Goal: Transaction & Acquisition: Purchase product/service

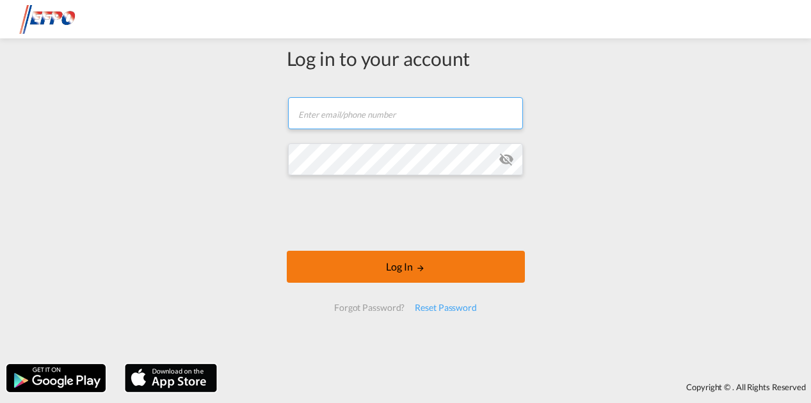
type input "[EMAIL_ADDRESS][DOMAIN_NAME]"
click at [462, 258] on button "Log In" at bounding box center [406, 267] width 238 height 32
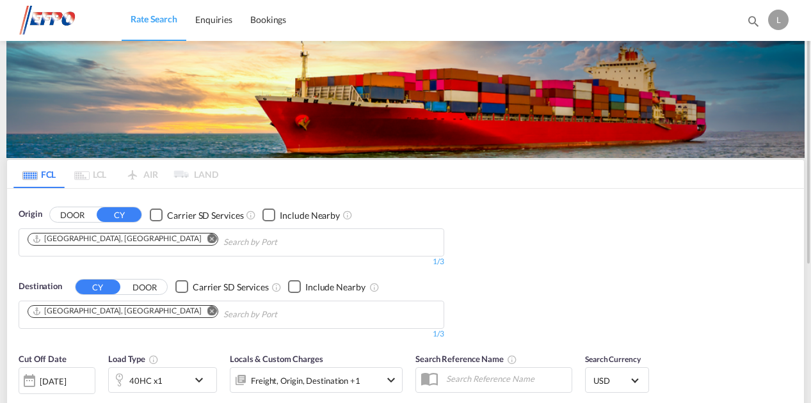
scroll to position [64, 0]
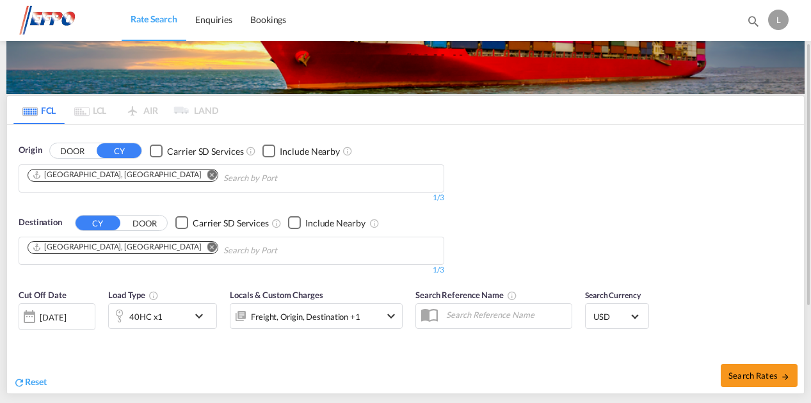
click at [207, 175] on md-icon "Remove" at bounding box center [212, 175] width 10 height 10
click at [103, 177] on body "Rate Search Enquiries Bookings Rate Search Enquiries Bookings" at bounding box center [405, 201] width 811 height 403
click at [102, 177] on input "Chips input." at bounding box center [89, 178] width 122 height 20
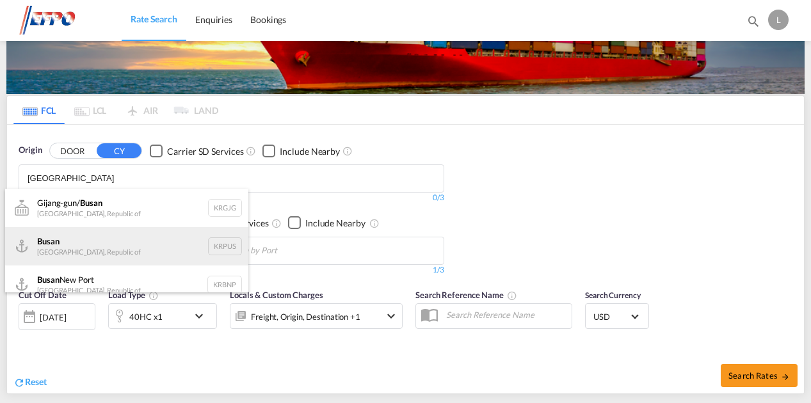
type input "[GEOGRAPHIC_DATA]"
click at [81, 253] on div "Busan Korea, Republic of KRPUS" at bounding box center [126, 246] width 243 height 38
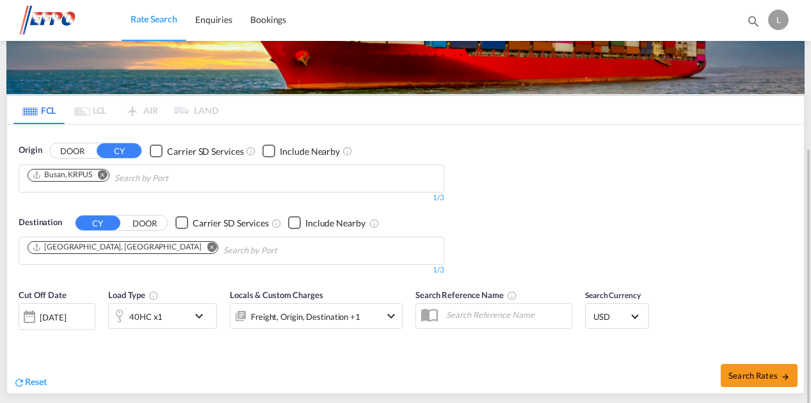
scroll to position [128, 0]
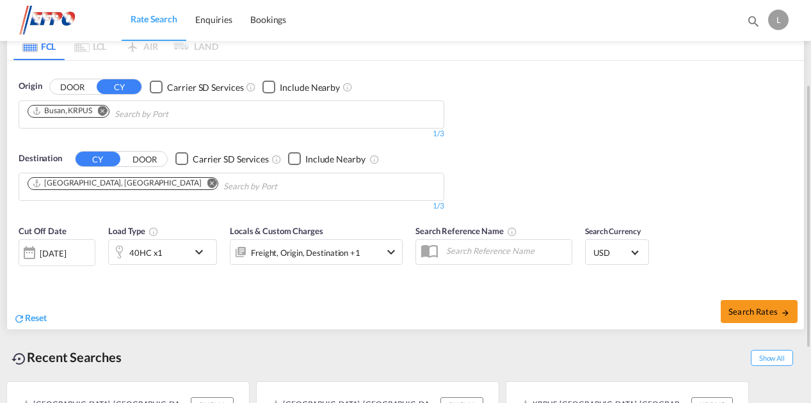
click at [66, 250] on div "[DATE]" at bounding box center [53, 254] width 26 height 12
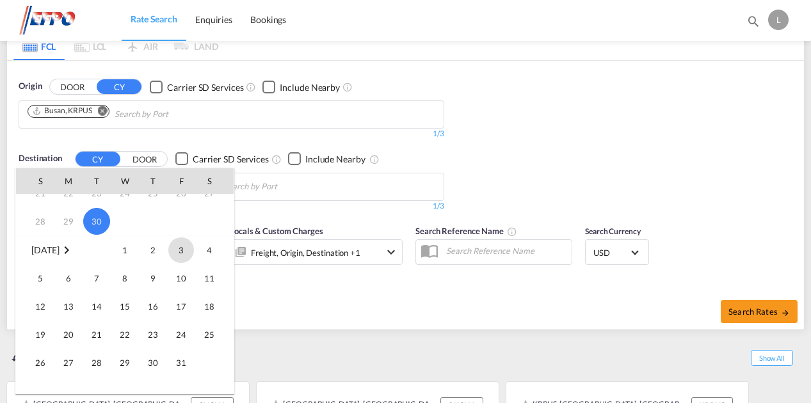
click at [177, 247] on span "3" at bounding box center [181, 250] width 26 height 26
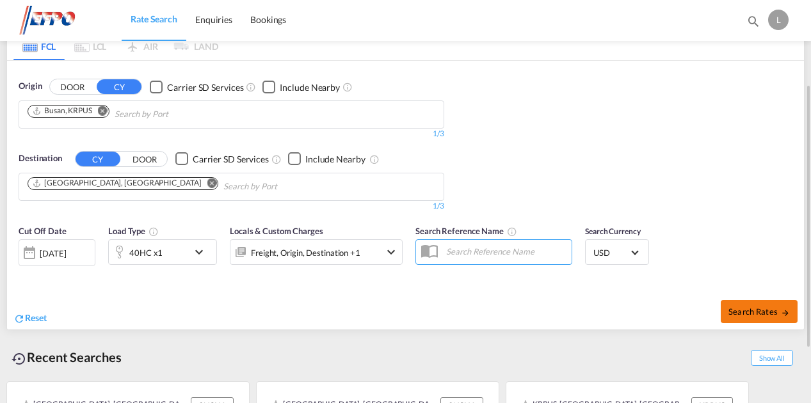
click at [742, 309] on span "Search Rates" at bounding box center [758, 312] width 61 height 10
type input "KRPUS to DEHAM / [DATE]"
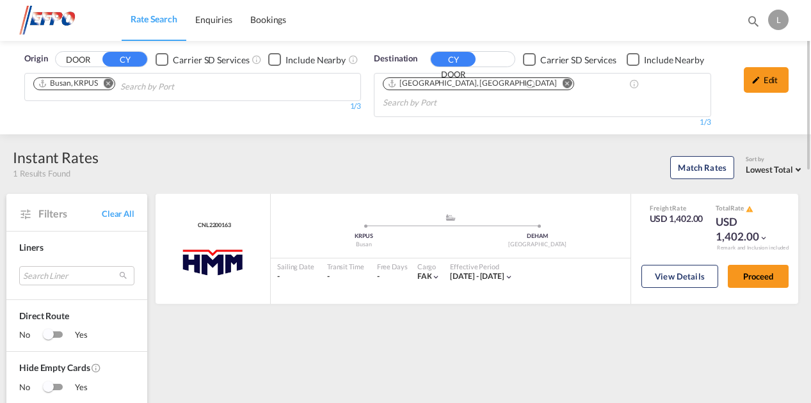
click at [111, 85] on md-icon "Remove" at bounding box center [109, 84] width 10 height 10
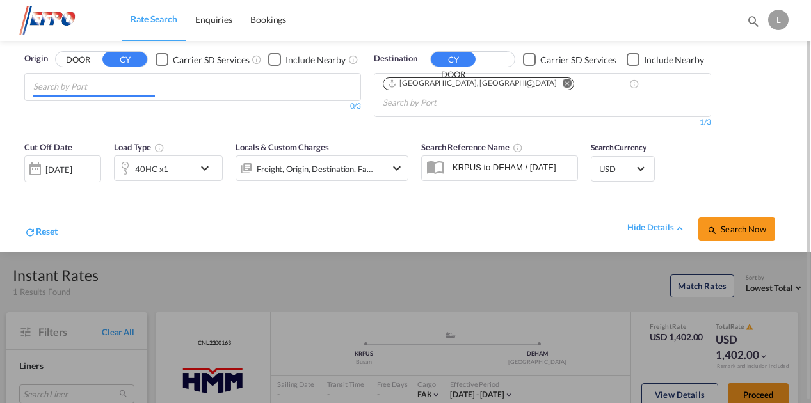
click at [82, 84] on input "Chips input." at bounding box center [94, 87] width 122 height 20
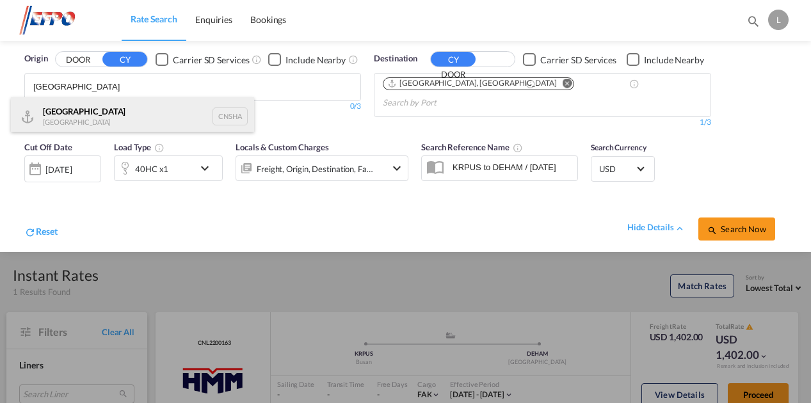
type input "[GEOGRAPHIC_DATA]"
click at [95, 104] on div "Shanghai [GEOGRAPHIC_DATA] CNSHA" at bounding box center [132, 116] width 243 height 38
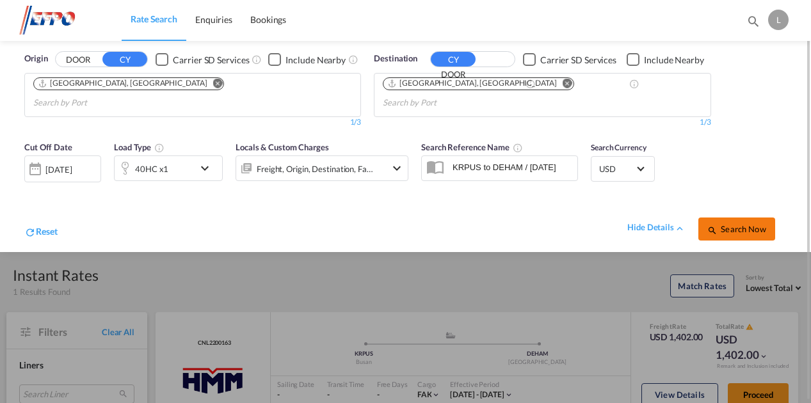
click at [727, 224] on span "Search Now" at bounding box center [736, 229] width 58 height 10
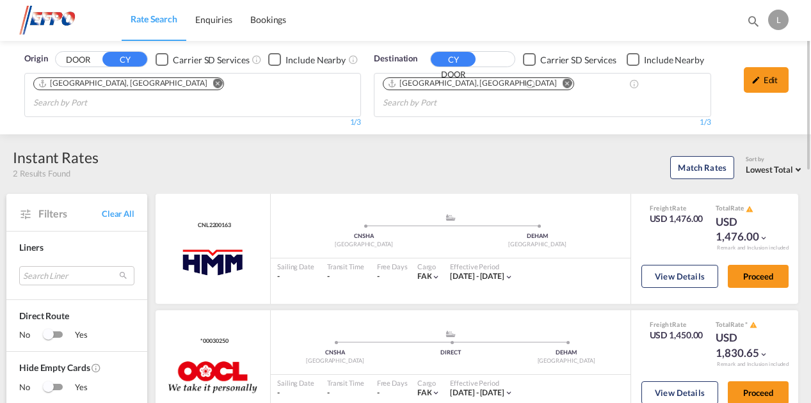
scroll to position [64, 0]
